Goal: Transaction & Acquisition: Purchase product/service

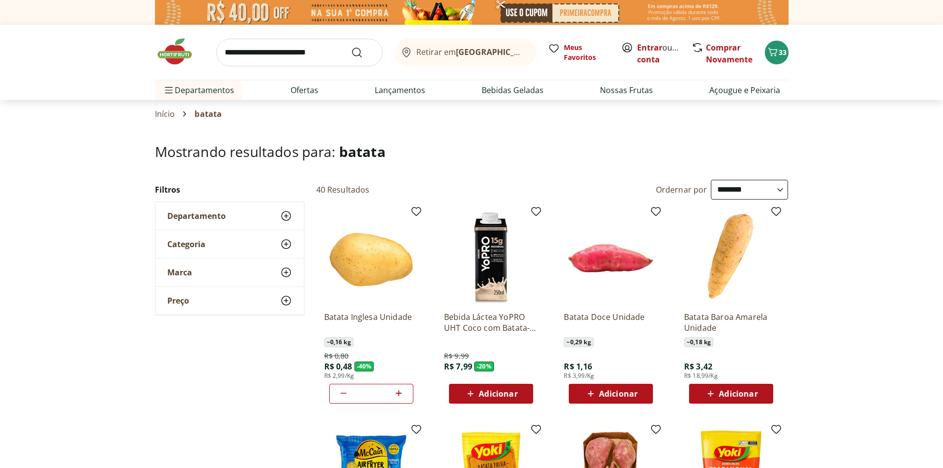
select select "**********"
click at [776, 47] on icon "Carrinho" at bounding box center [773, 52] width 12 height 12
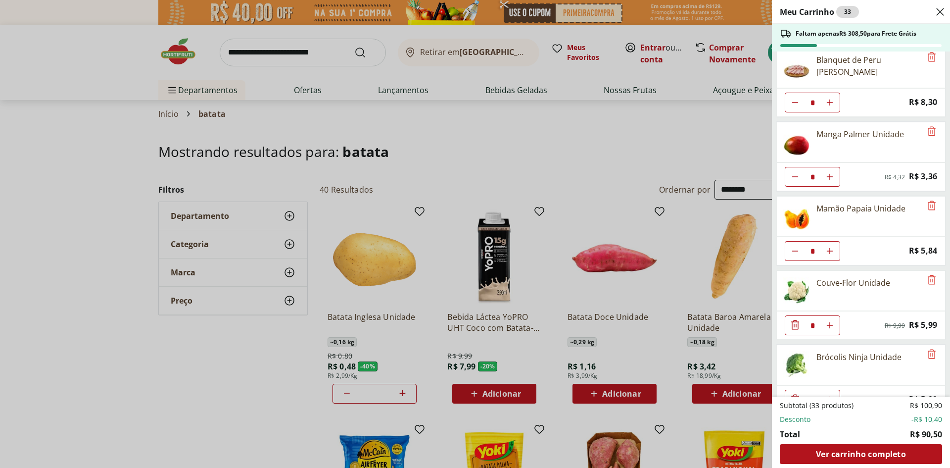
scroll to position [401, 0]
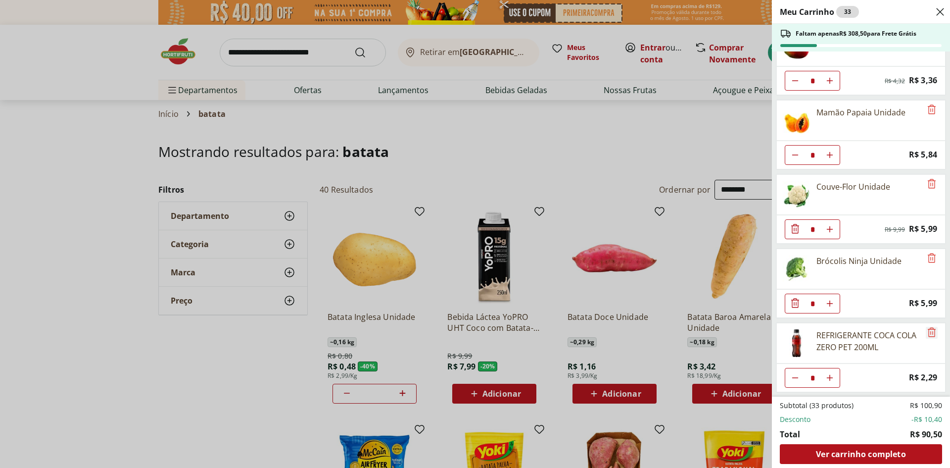
click at [927, 333] on icon "Remove" at bounding box center [932, 332] width 12 height 12
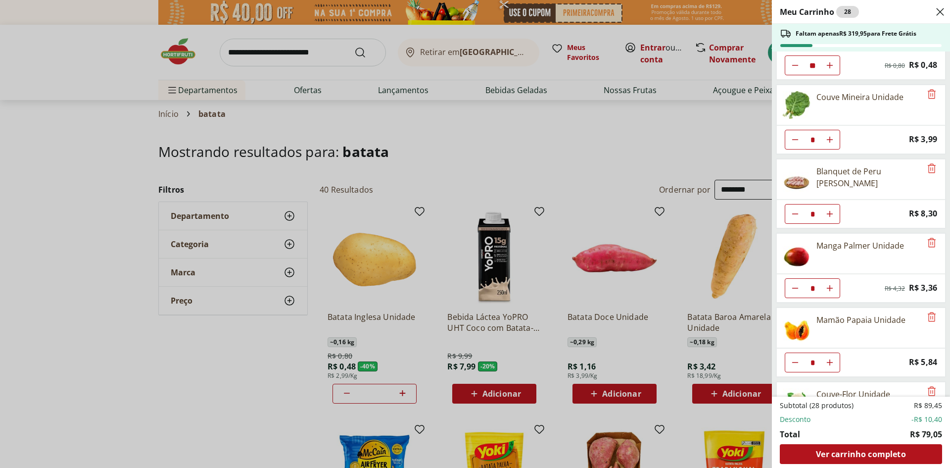
scroll to position [198, 0]
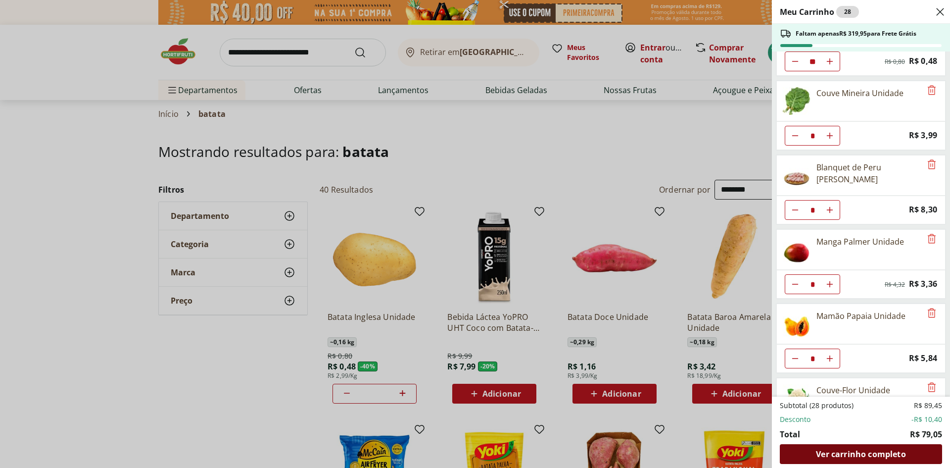
click at [856, 453] on span "Ver carrinho completo" at bounding box center [861, 454] width 90 height 8
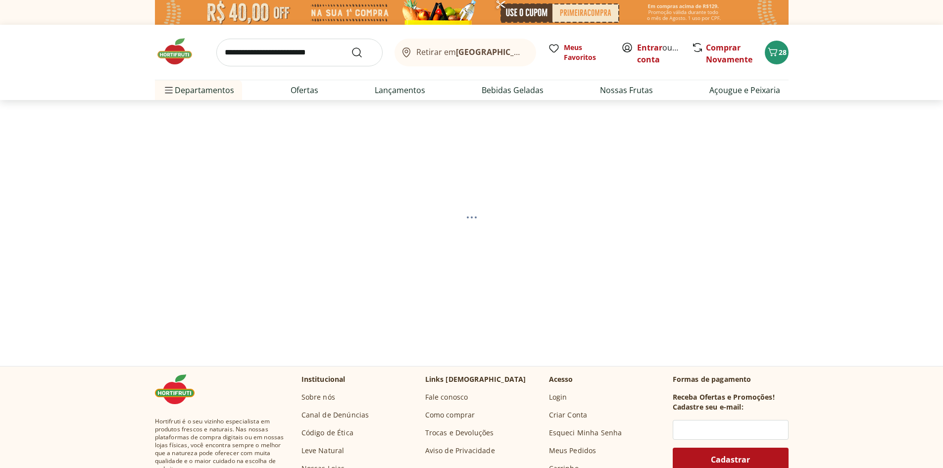
select select "**********"
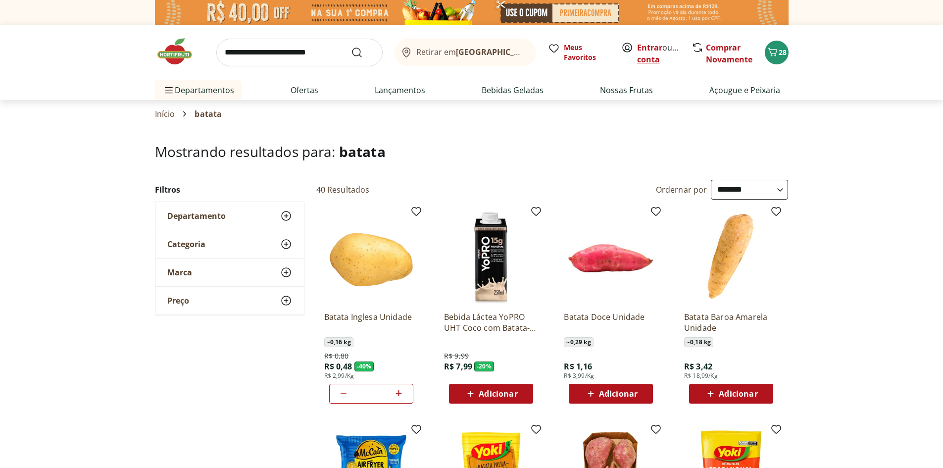
click at [662, 54] on link "Criar conta" at bounding box center [664, 53] width 54 height 23
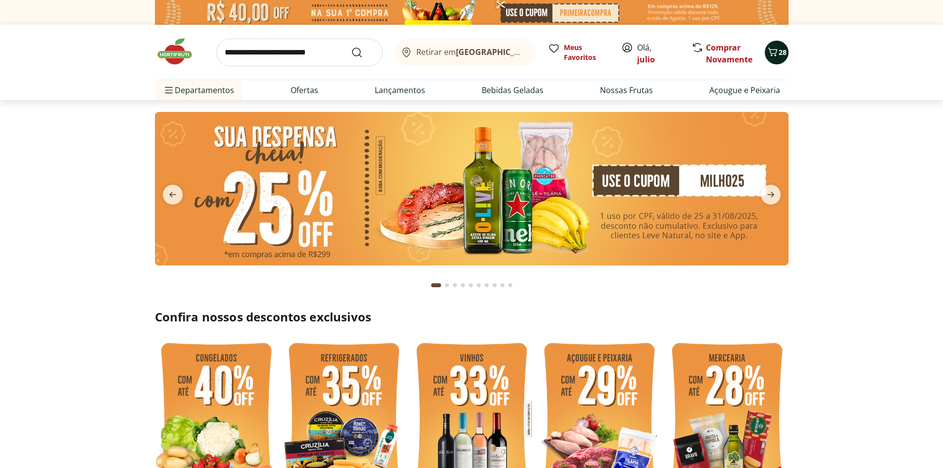
click at [777, 52] on icon "Carrinho" at bounding box center [773, 52] width 12 height 12
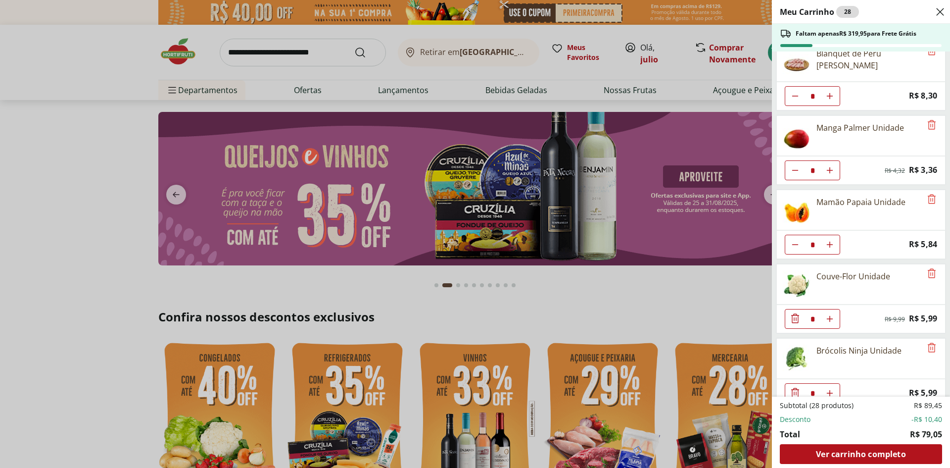
scroll to position [327, 0]
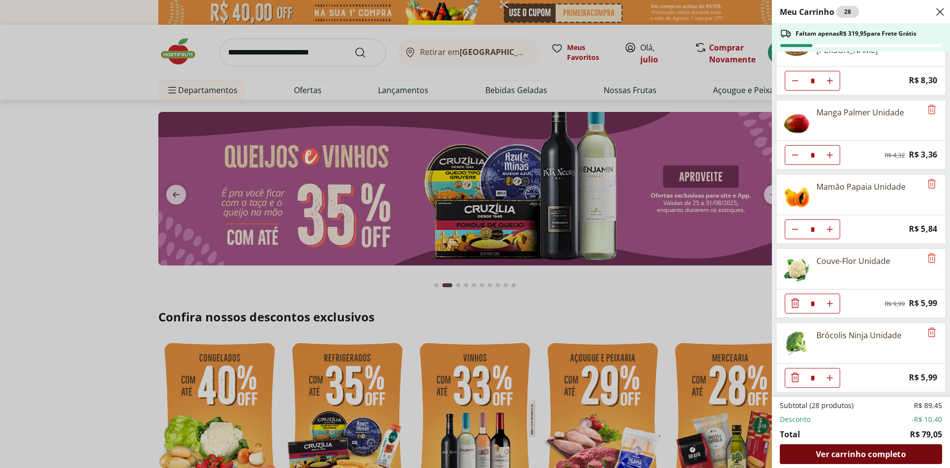
click at [847, 451] on span "Ver carrinho completo" at bounding box center [861, 454] width 90 height 8
